Goal: Task Accomplishment & Management: Manage account settings

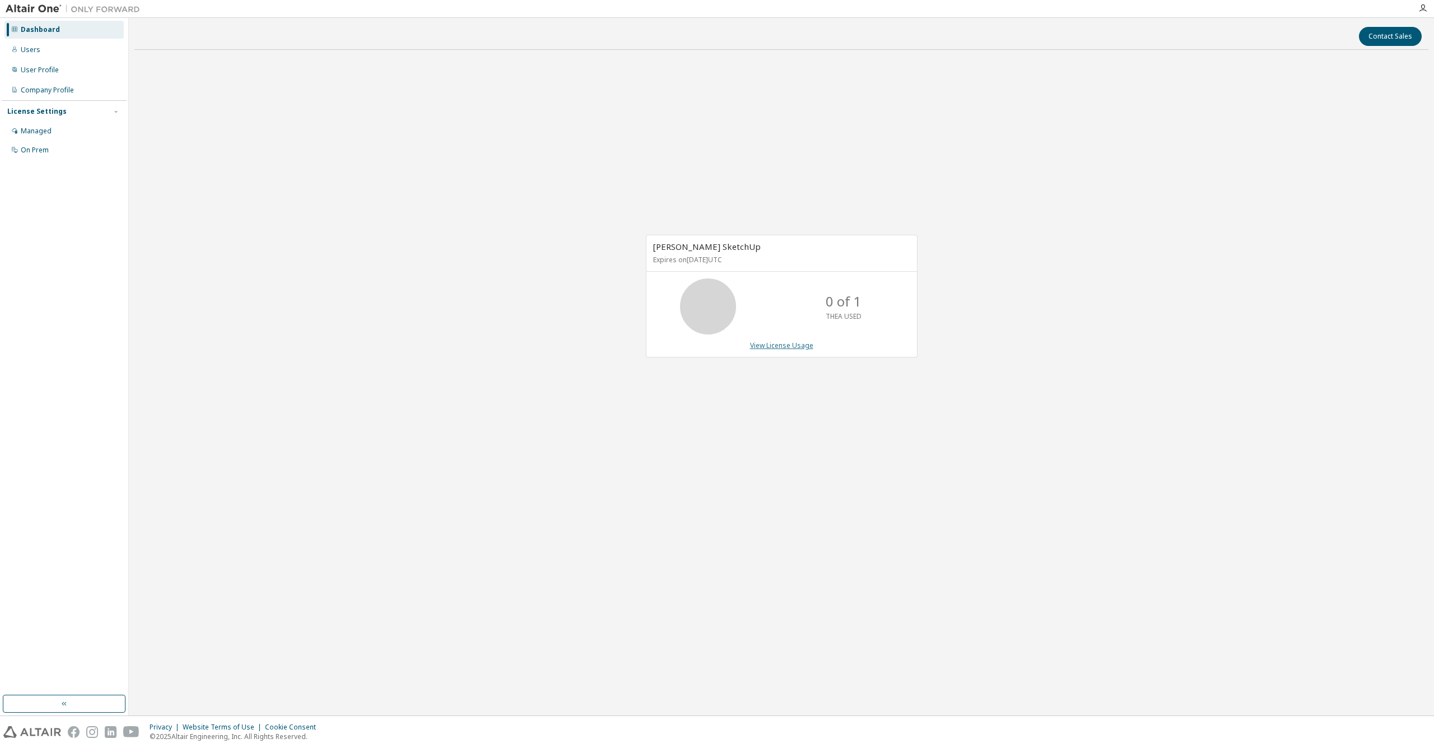
click at [795, 347] on link "View License Usage" at bounding box center [781, 346] width 63 height 10
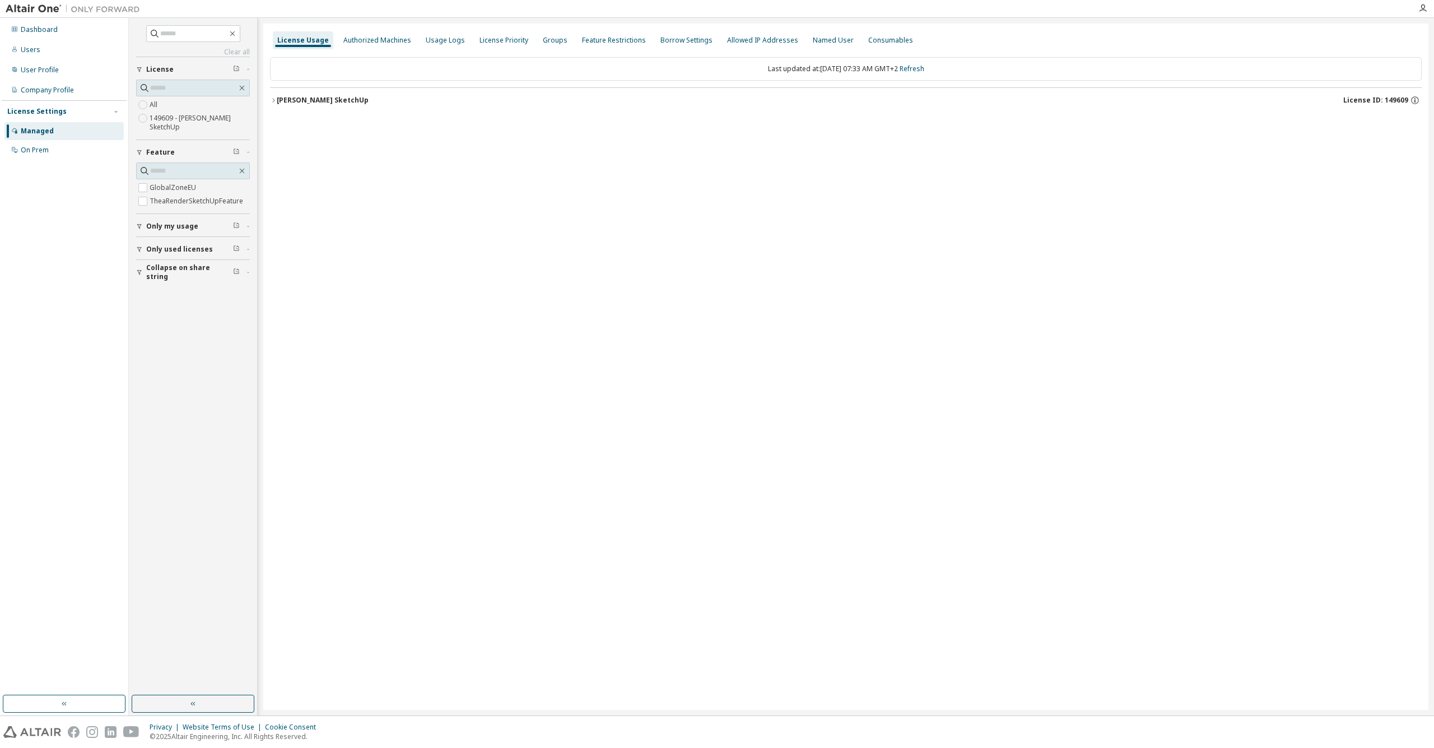
click at [343, 97] on div "[PERSON_NAME] SketchUp" at bounding box center [323, 100] width 92 height 9
click at [38, 29] on div "Dashboard" at bounding box center [39, 29] width 37 height 9
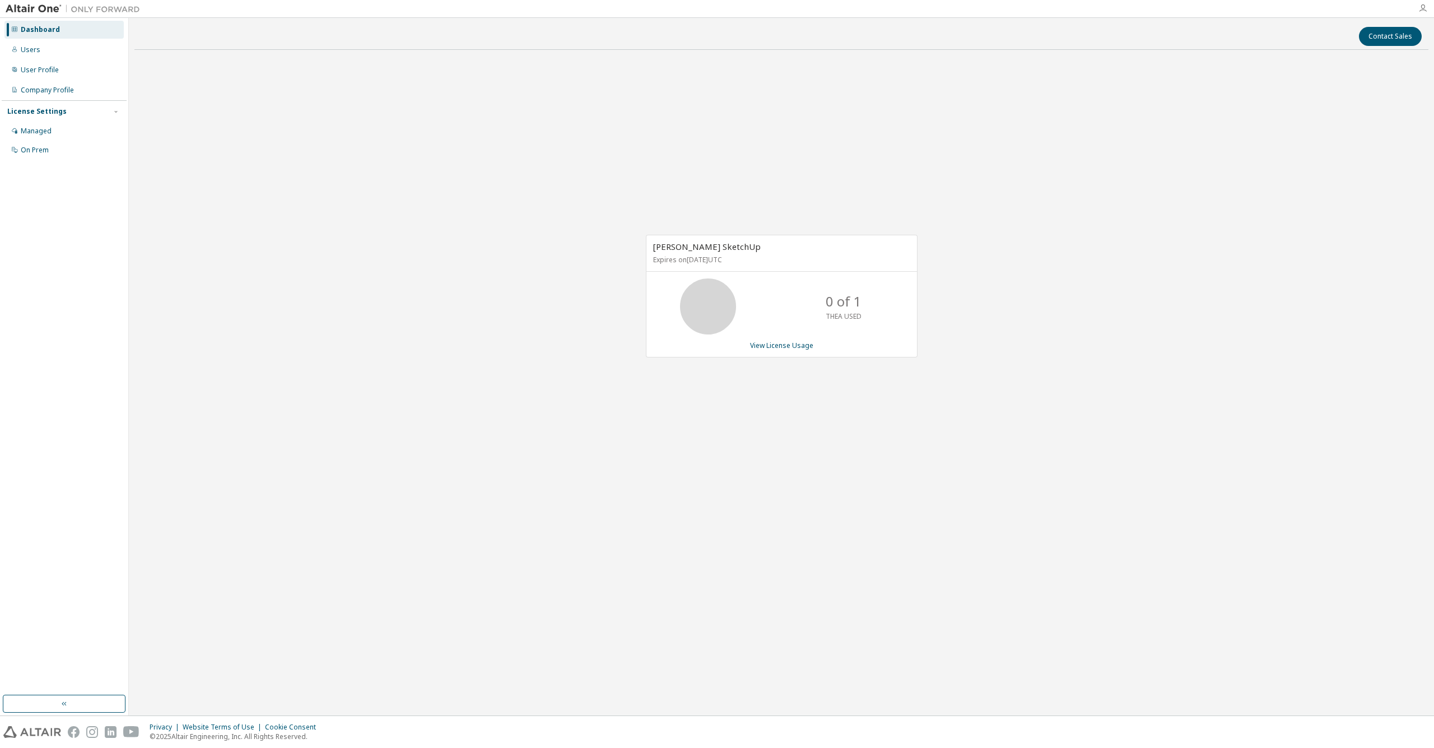
click at [1423, 5] on icon "button" at bounding box center [1423, 8] width 9 height 9
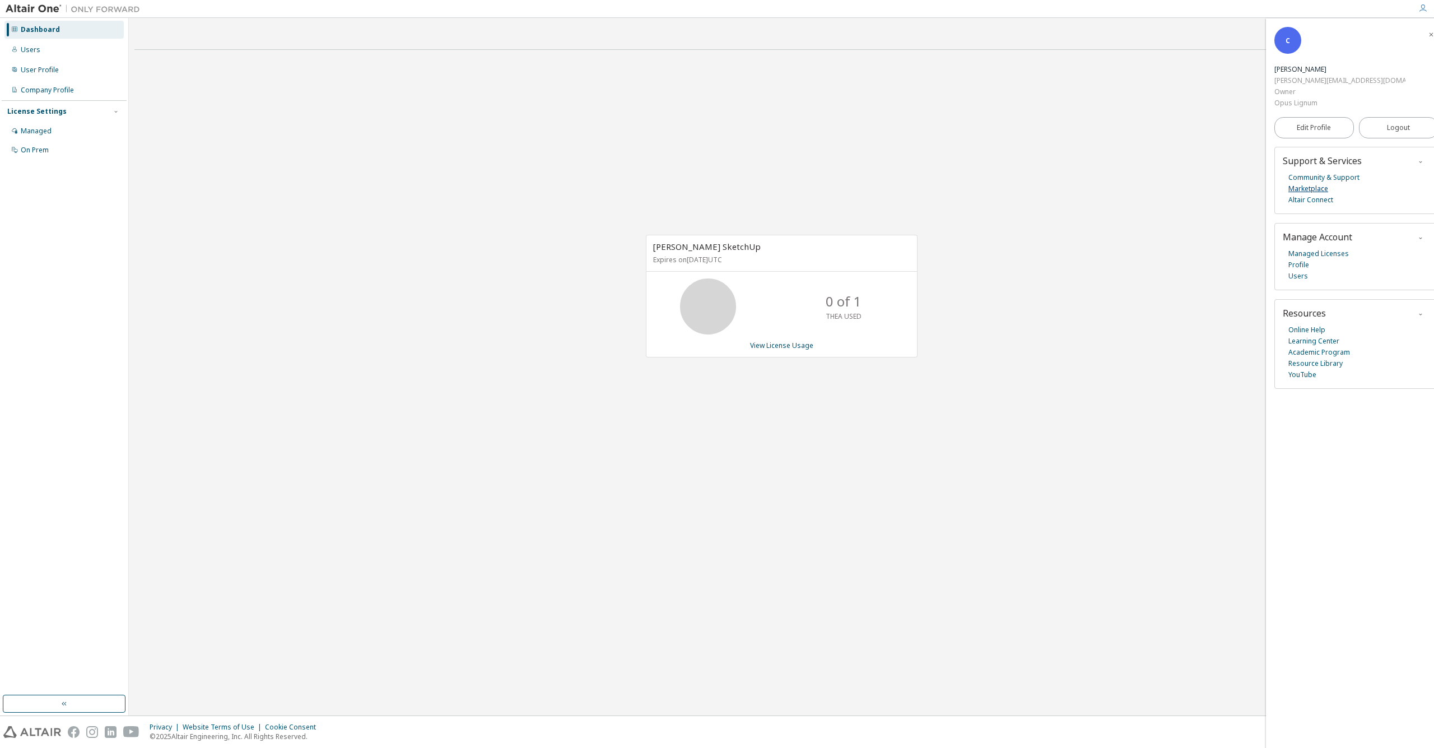
click at [1321, 183] on link "Marketplace" at bounding box center [1309, 188] width 40 height 11
